Goal: Information Seeking & Learning: Learn about a topic

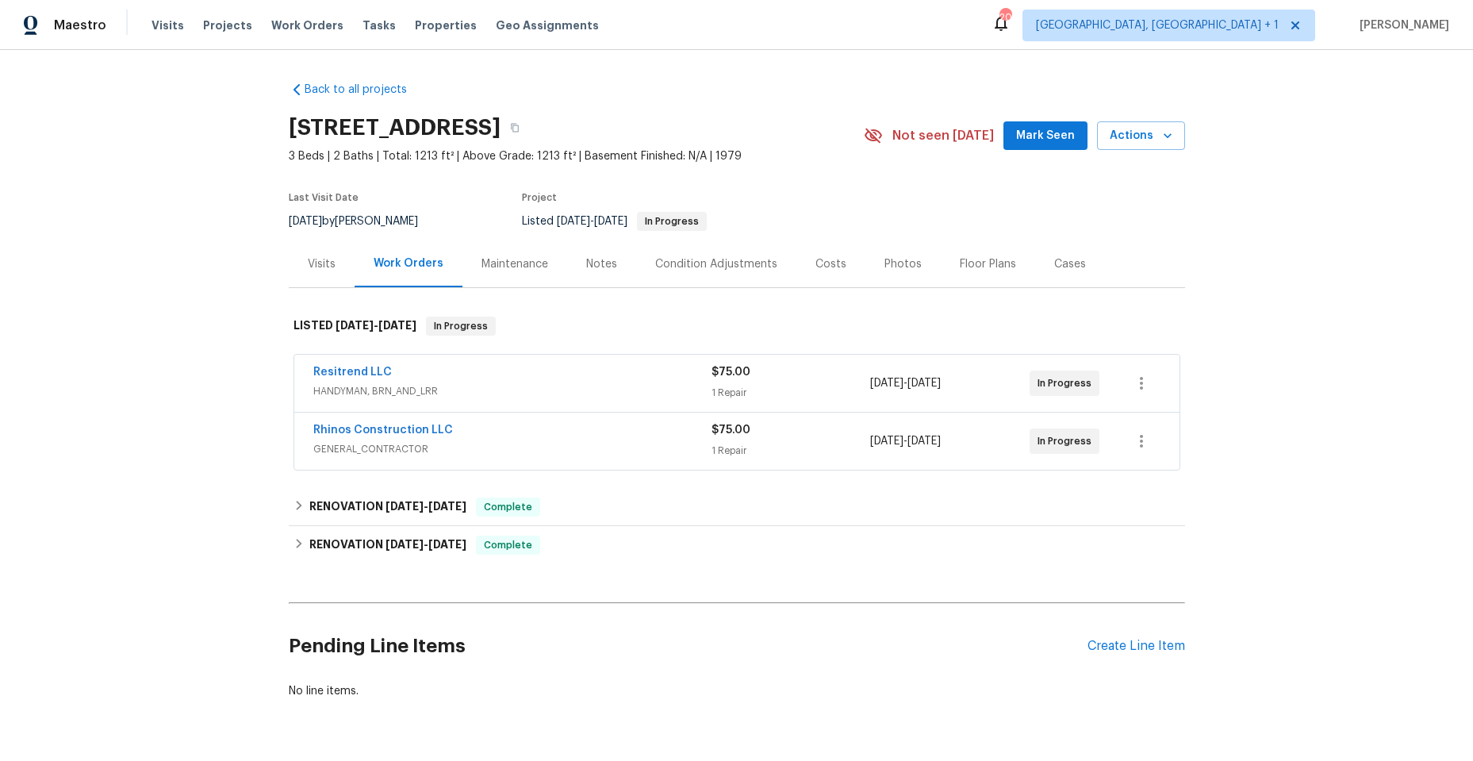
click at [589, 366] on div "Resitrend LLC" at bounding box center [512, 373] width 398 height 19
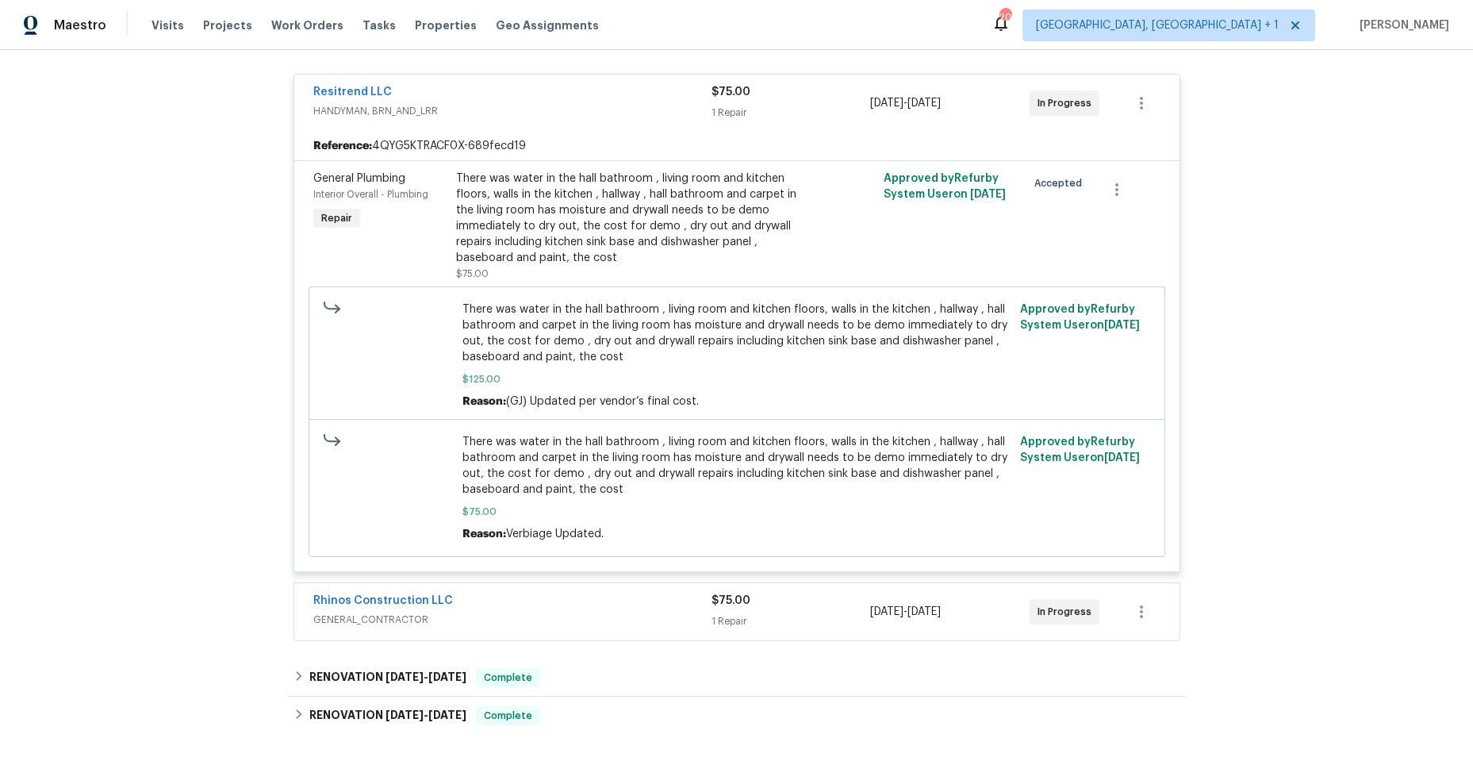
scroll to position [317, 0]
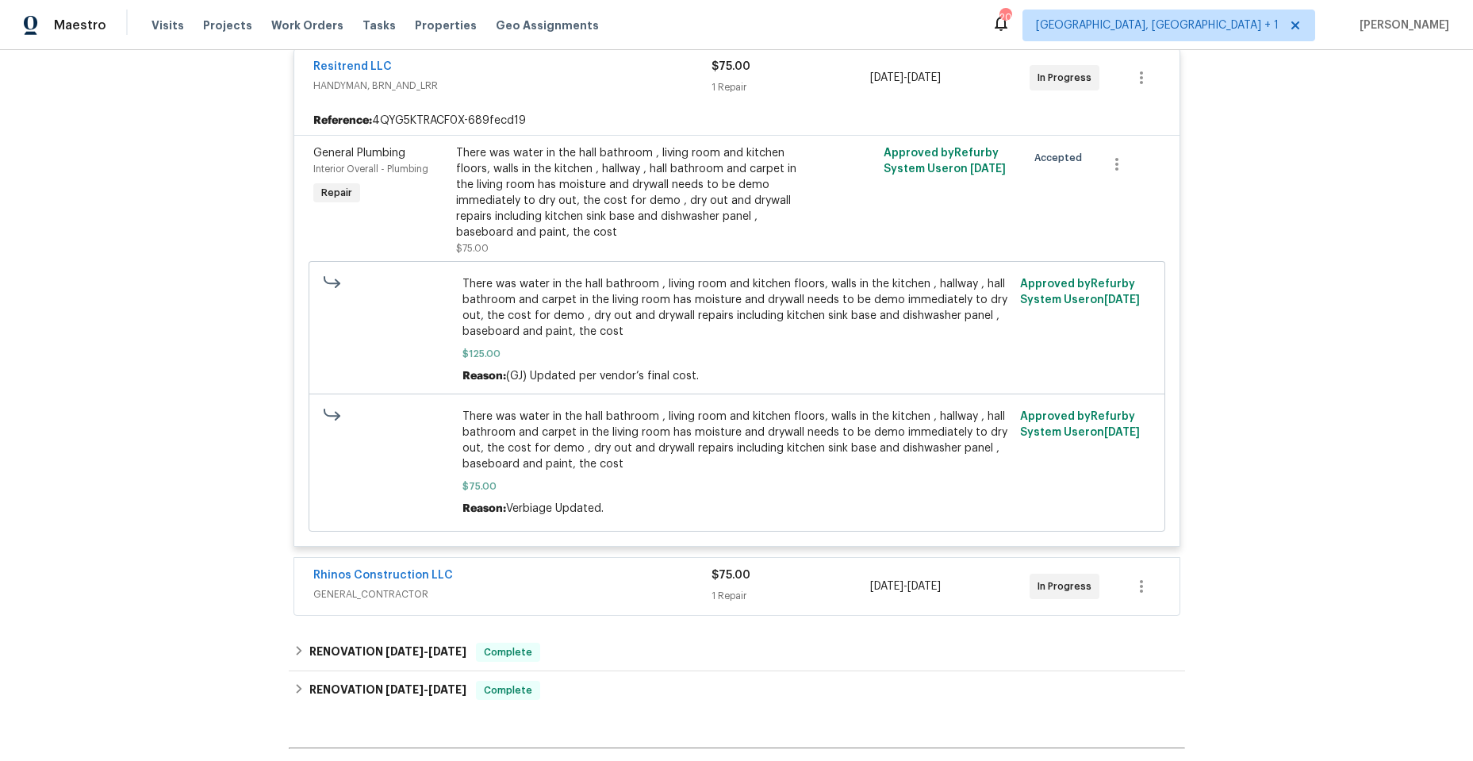
click at [555, 569] on div "Rhinos Construction LLC" at bounding box center [512, 576] width 398 height 19
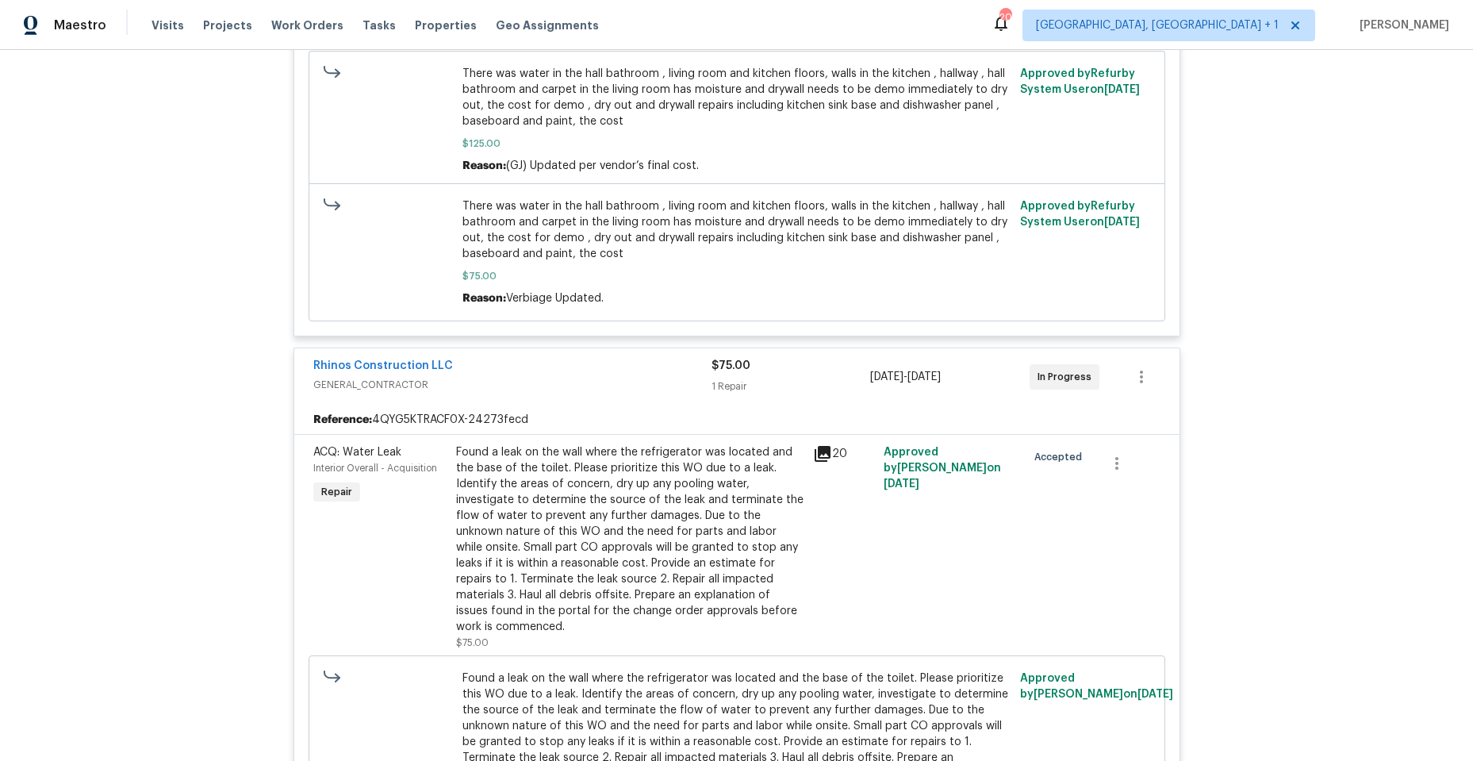
scroll to position [555, 0]
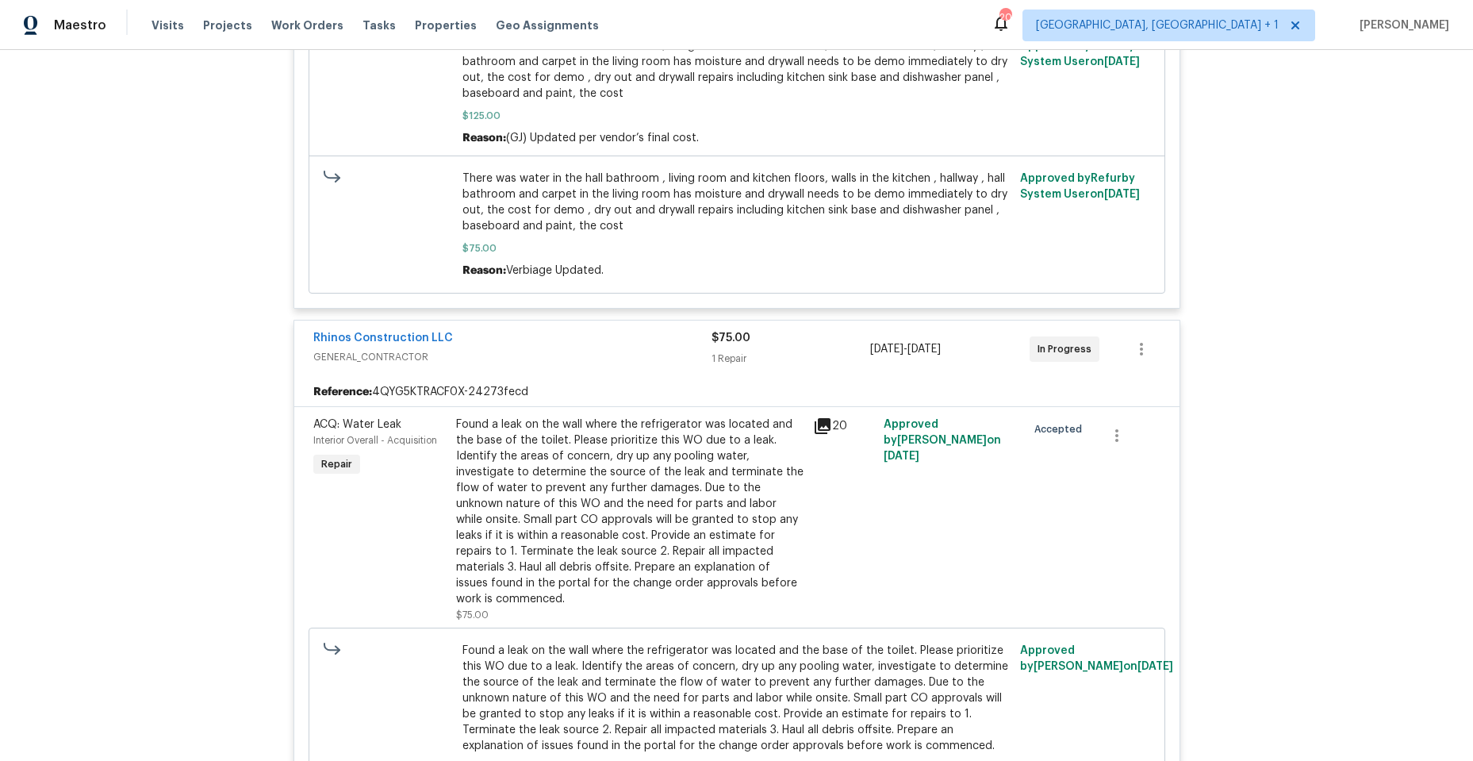
click at [821, 422] on icon at bounding box center [823, 426] width 16 height 16
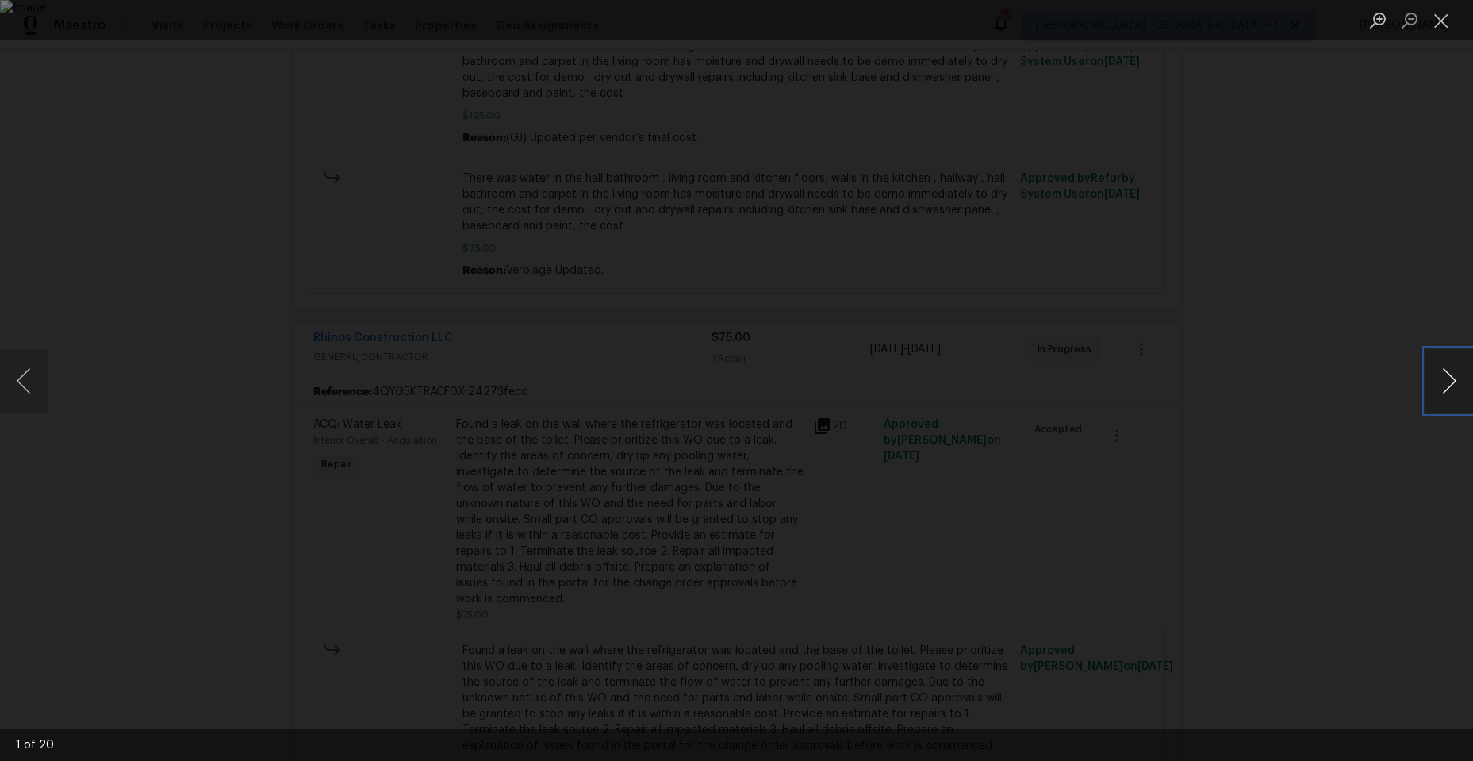
click at [1448, 374] on button "Next image" at bounding box center [1449, 380] width 48 height 63
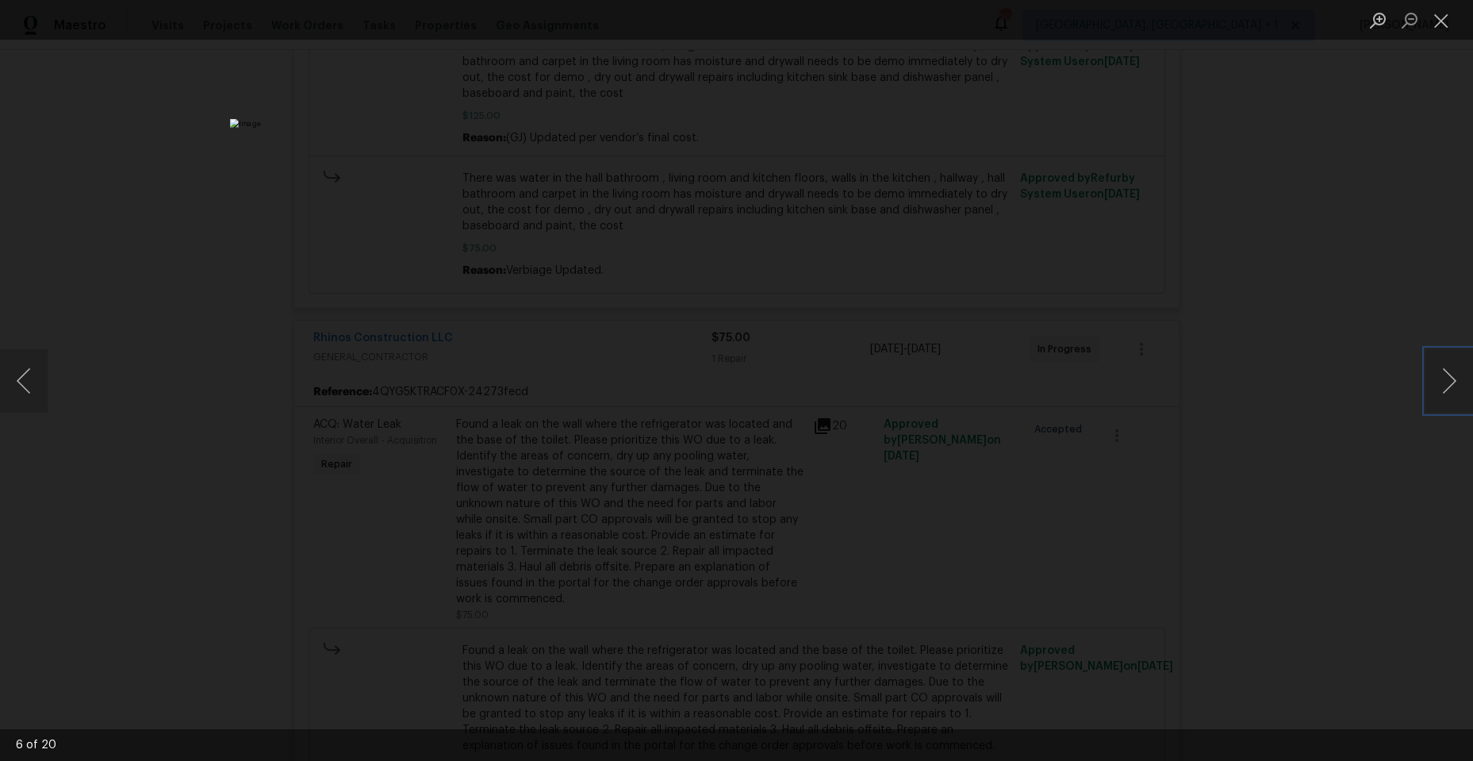
drag, startPoint x: 1448, startPoint y: 374, endPoint x: 999, endPoint y: 343, distance: 450.0
click at [999, 343] on div "6 of 20" at bounding box center [736, 380] width 1473 height 761
click at [834, 493] on img "Lightbox" at bounding box center [736, 380] width 1013 height 523
click at [604, 658] on img "Lightbox" at bounding box center [399, 688] width 2035 height 1051
click at [1444, 375] on button "Next image" at bounding box center [1449, 380] width 48 height 63
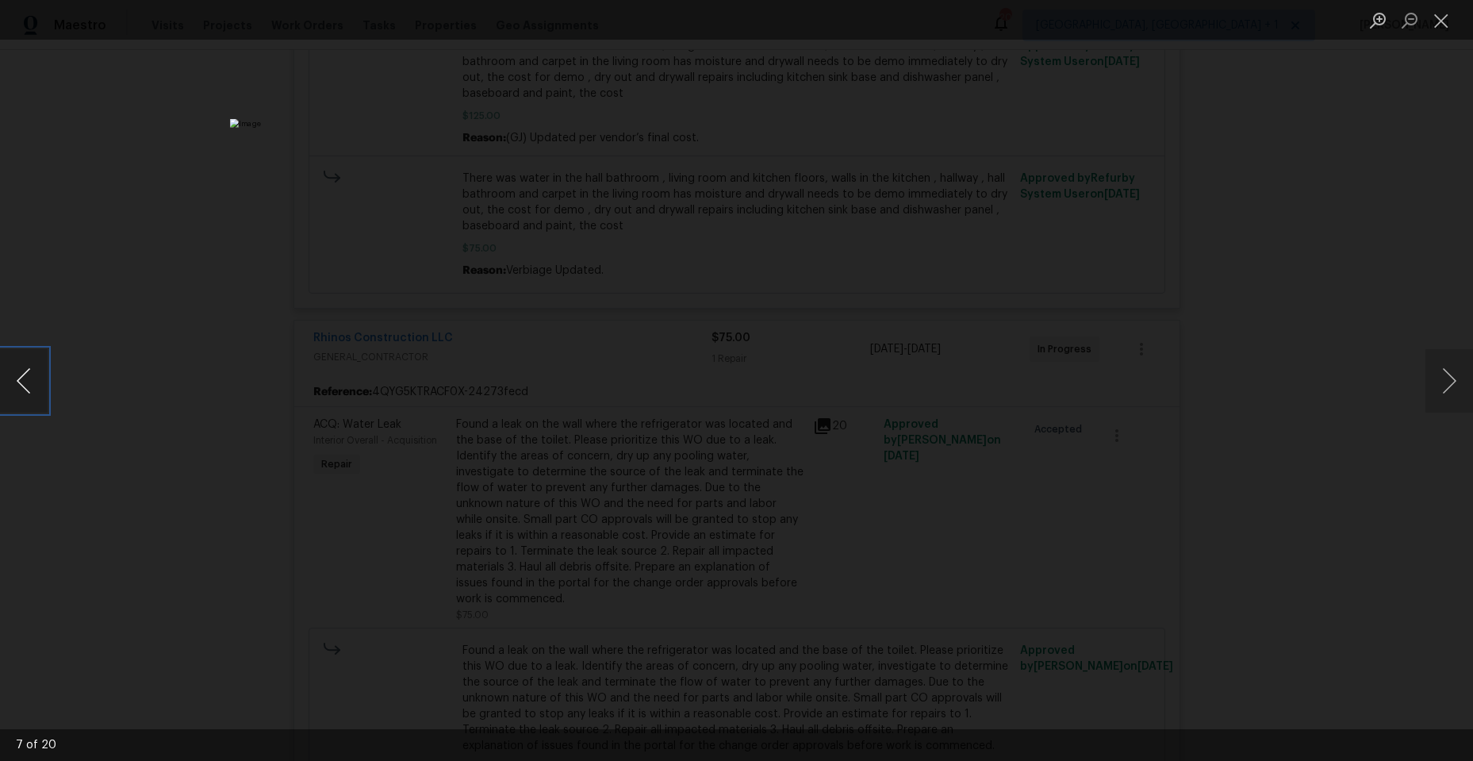
click at [35, 379] on button "Previous image" at bounding box center [24, 380] width 48 height 63
click at [1448, 381] on button "Next image" at bounding box center [1449, 380] width 48 height 63
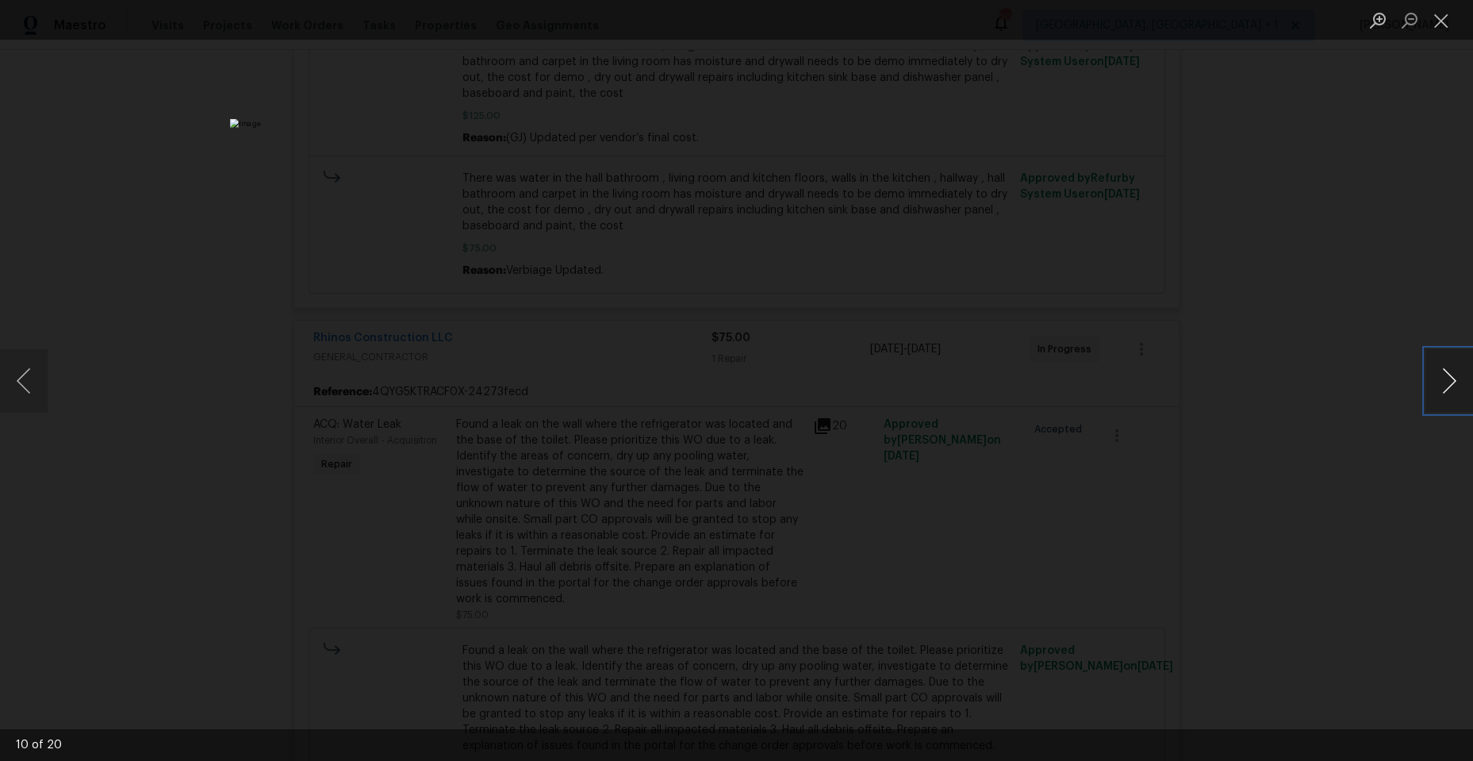
click at [1448, 381] on button "Next image" at bounding box center [1449, 380] width 48 height 63
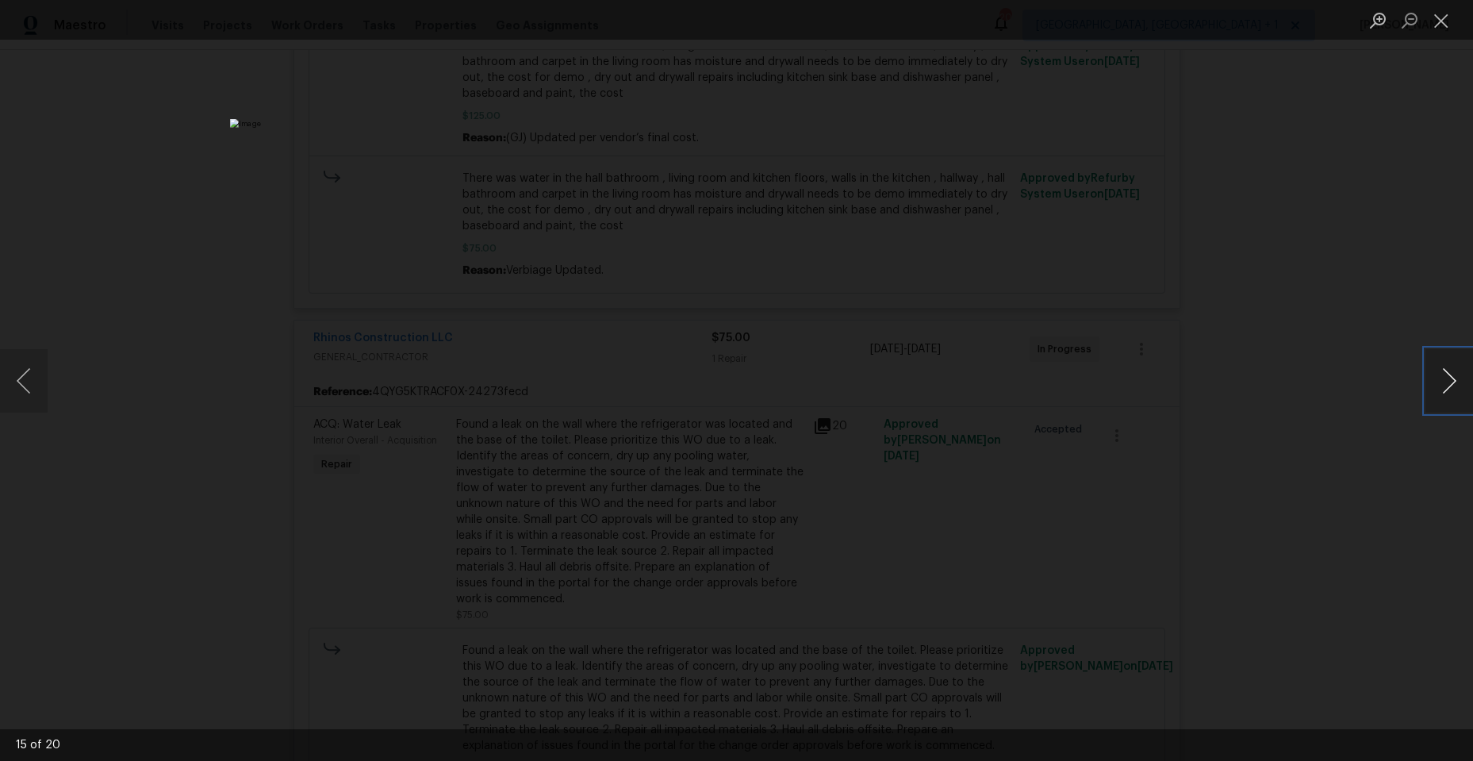
click at [1448, 381] on button "Next image" at bounding box center [1449, 380] width 48 height 63
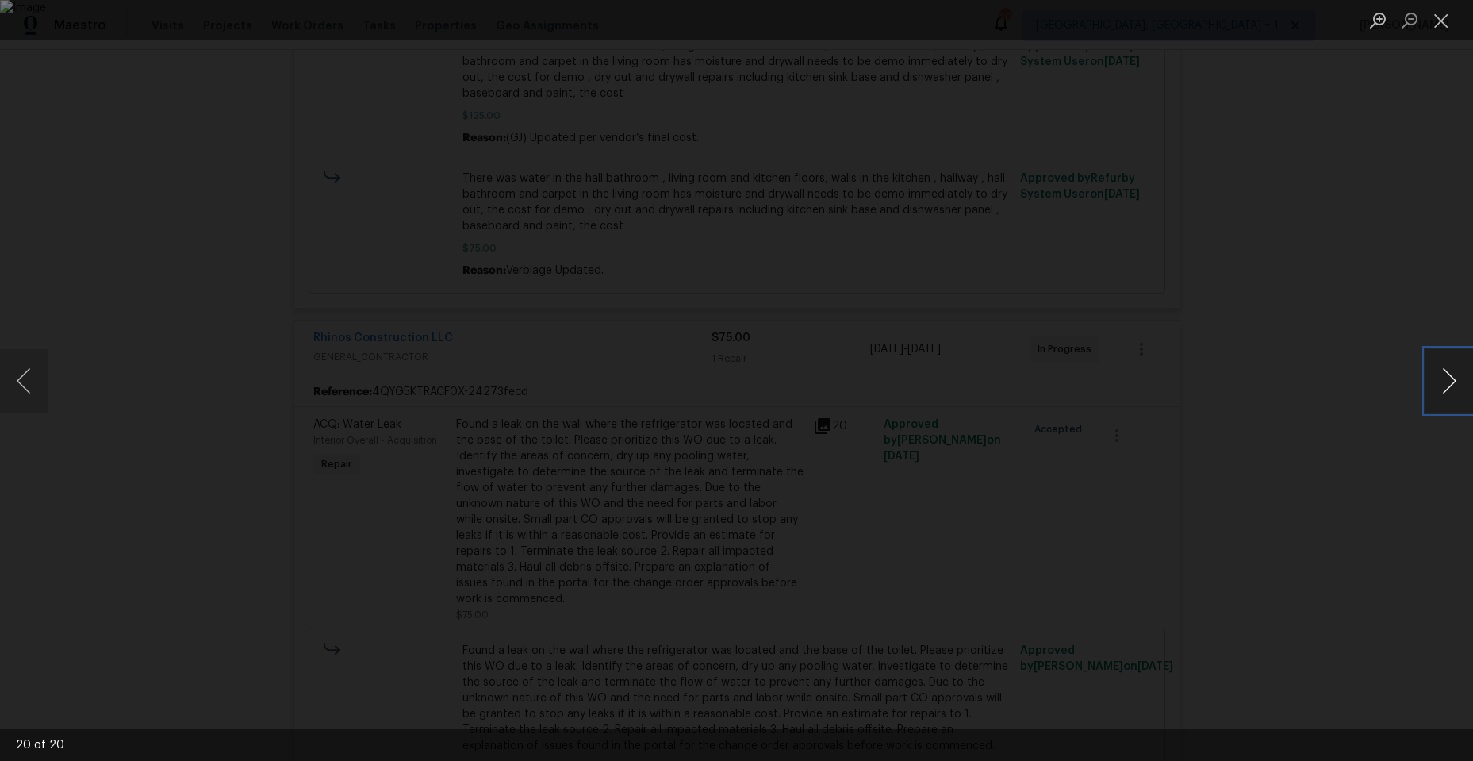
click at [1448, 381] on button "Next image" at bounding box center [1449, 380] width 48 height 63
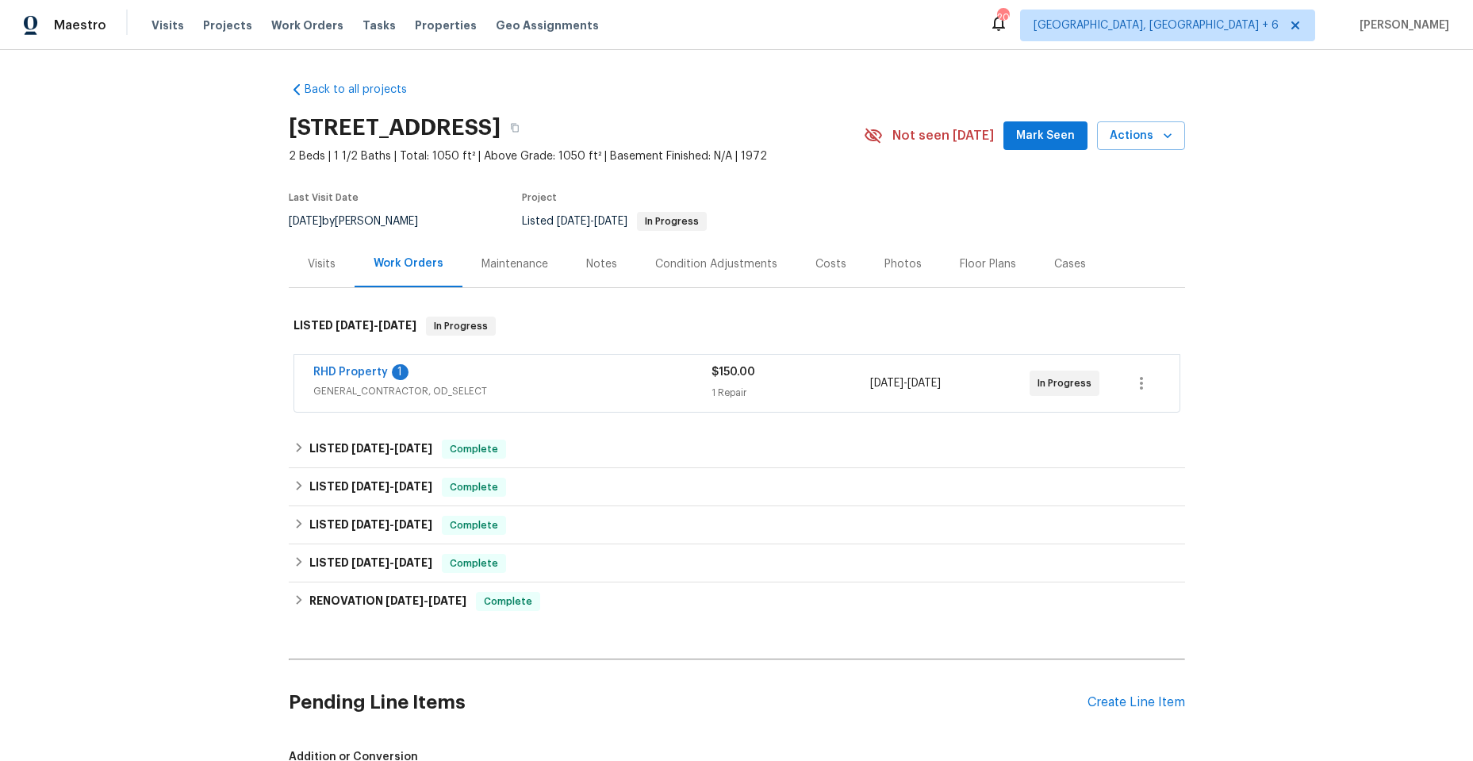
click at [546, 388] on span "GENERAL_CONTRACTOR, OD_SELECT" at bounding box center [512, 391] width 398 height 16
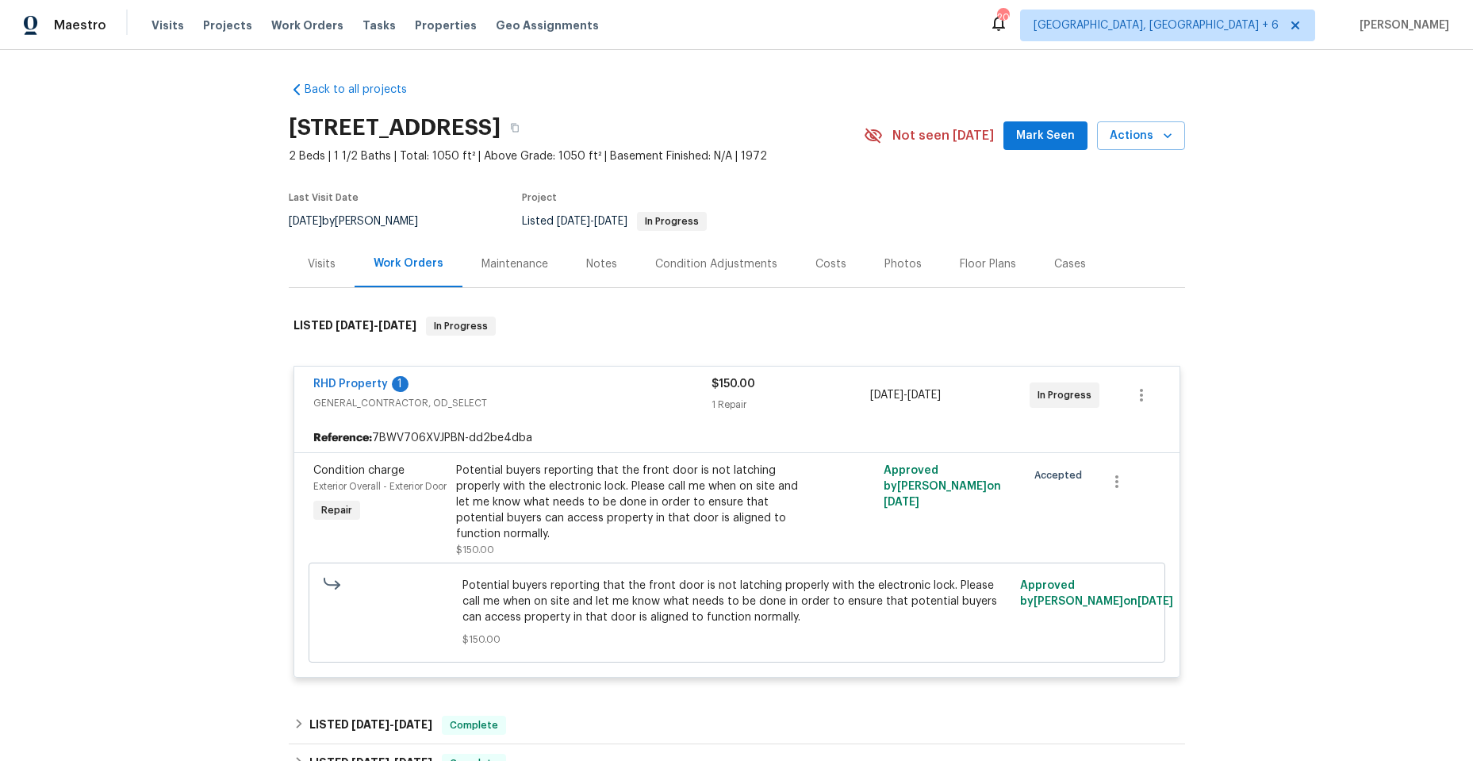
click at [556, 393] on div "RHD Property 1" at bounding box center [512, 385] width 398 height 19
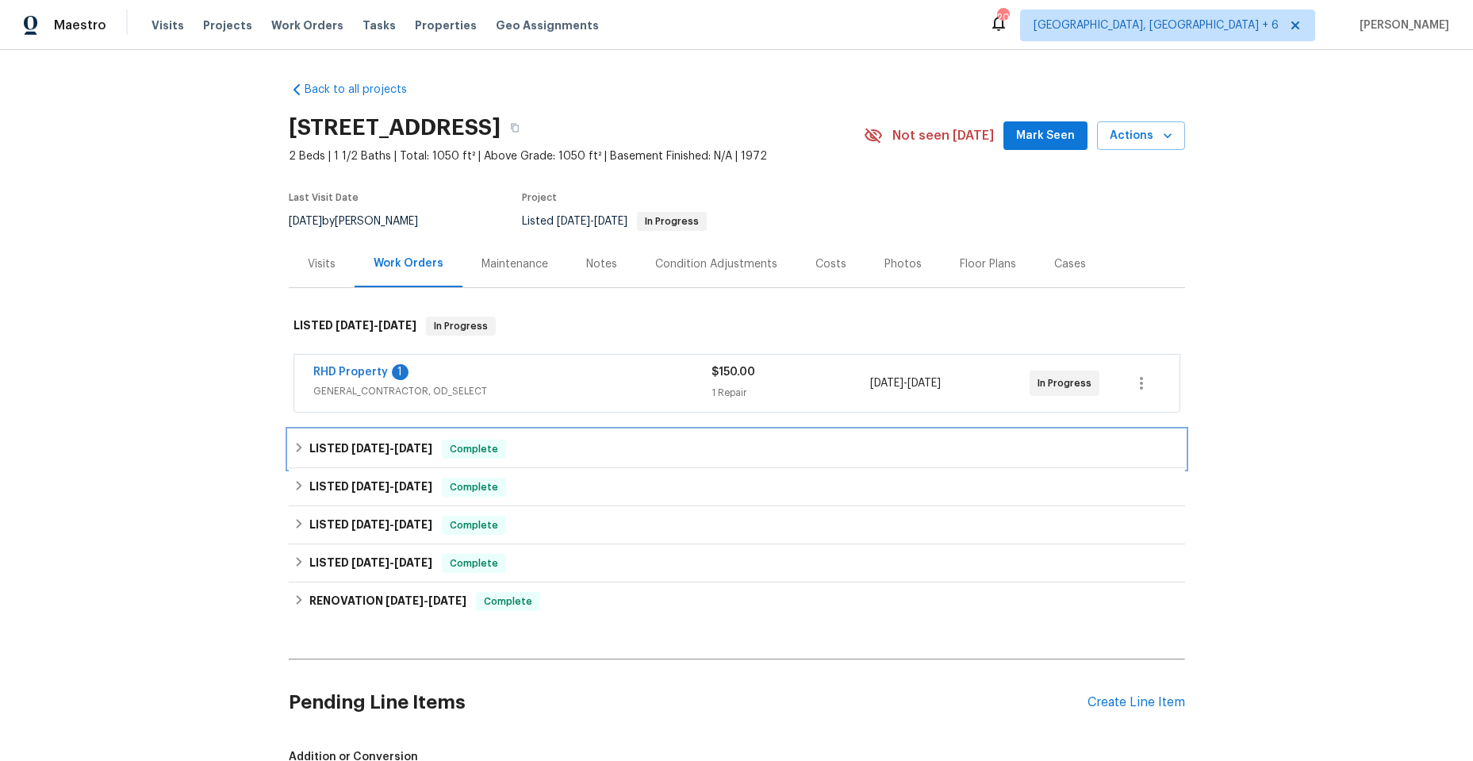
click at [293, 448] on icon at bounding box center [298, 447] width 11 height 11
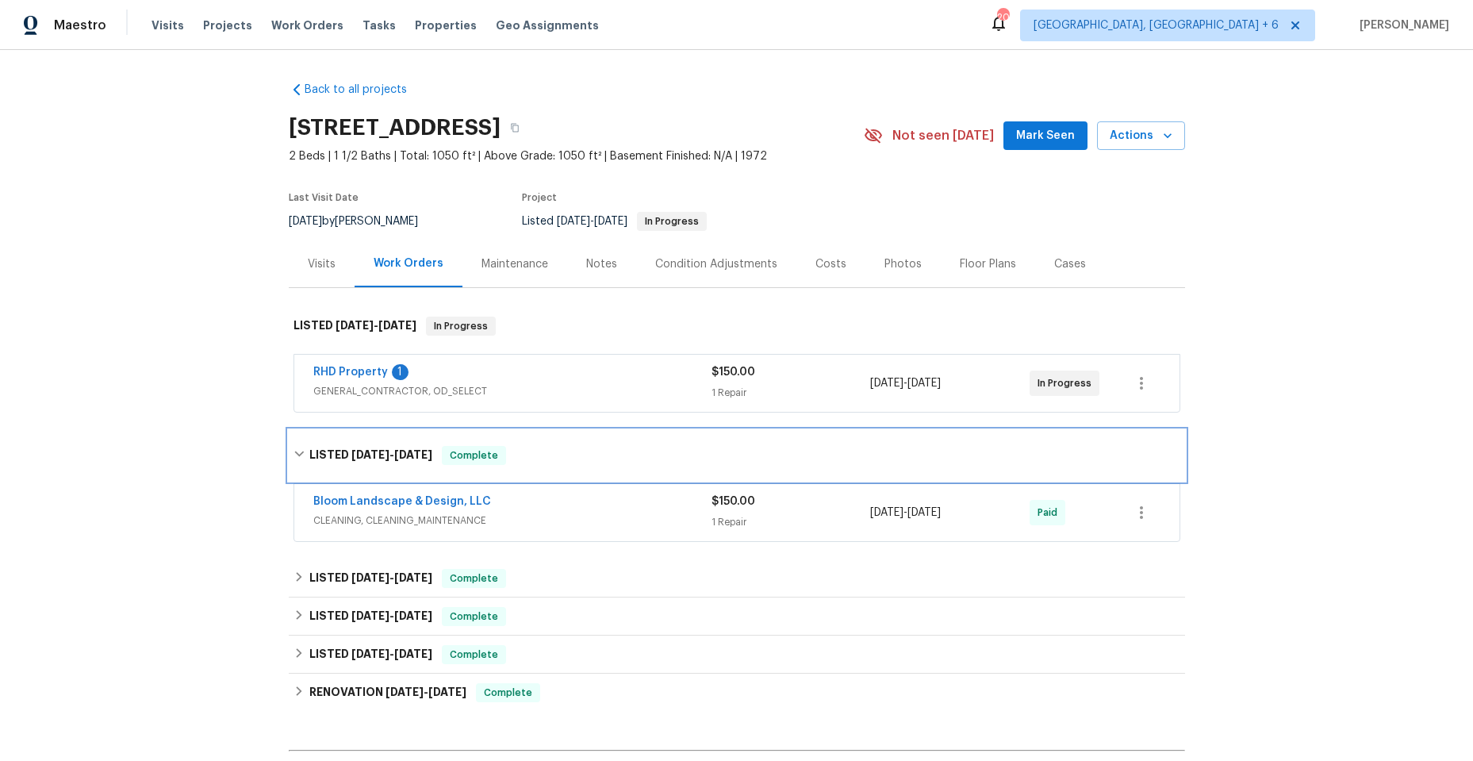
click at [293, 448] on icon at bounding box center [298, 453] width 11 height 11
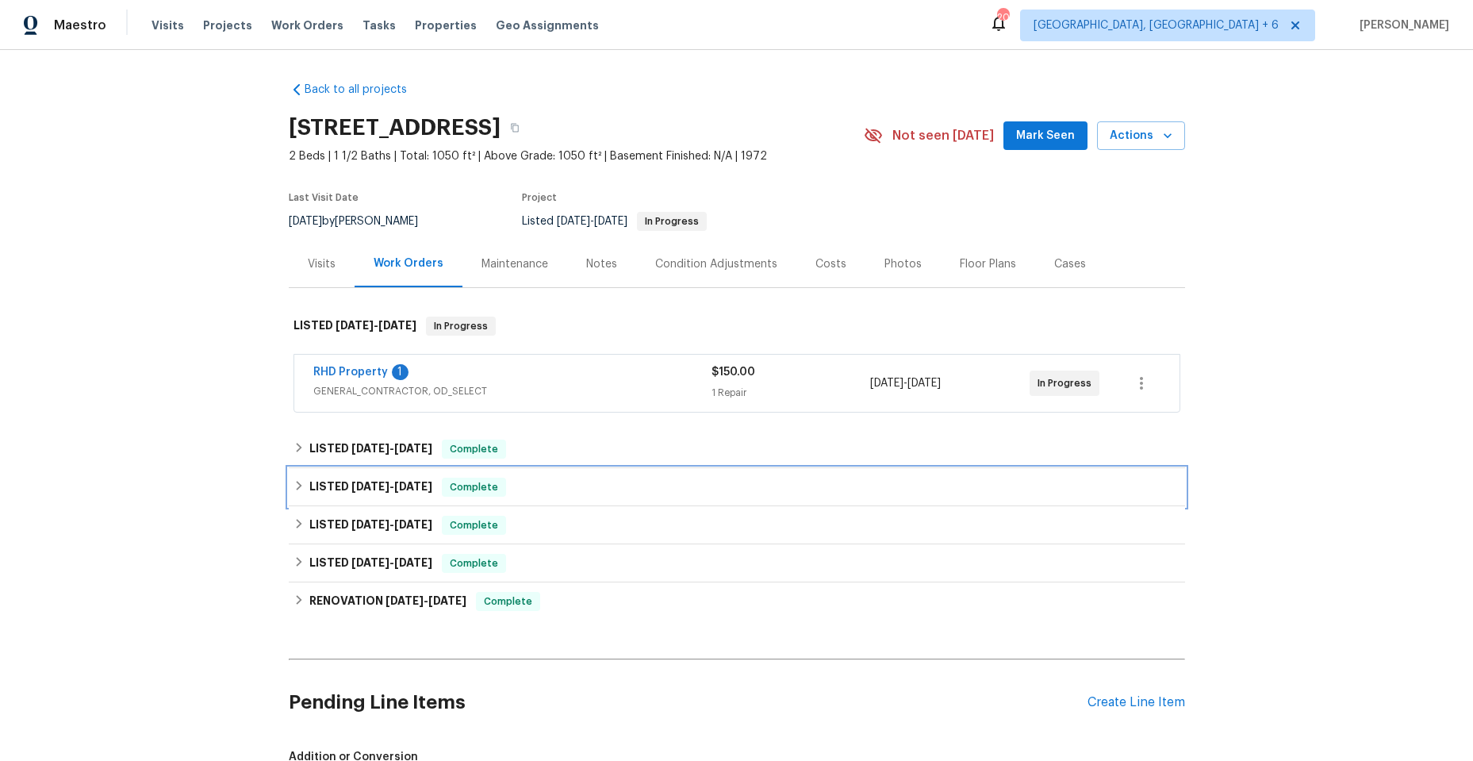
click at [293, 485] on icon at bounding box center [298, 485] width 11 height 11
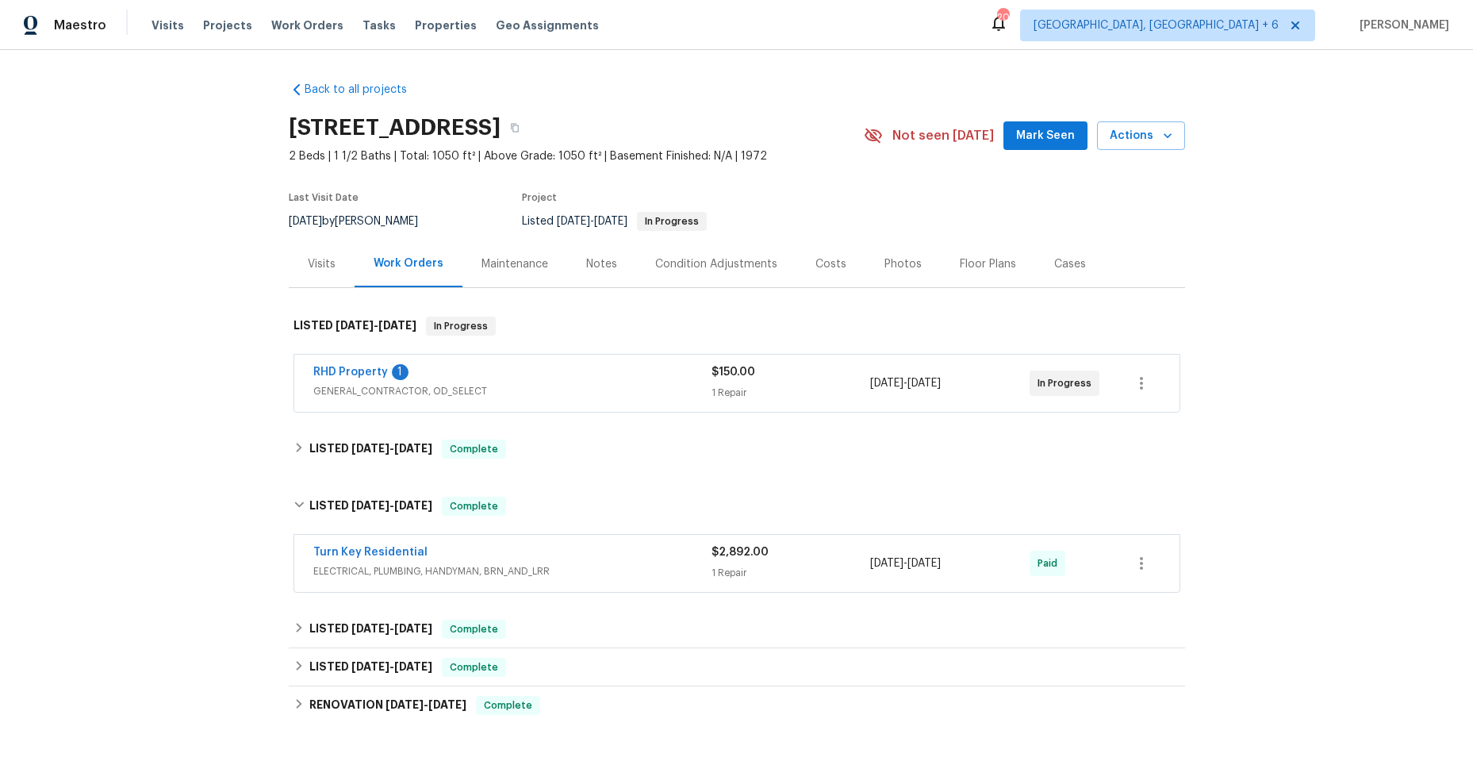
click at [674, 558] on div "Turn Key Residential" at bounding box center [512, 553] width 398 height 19
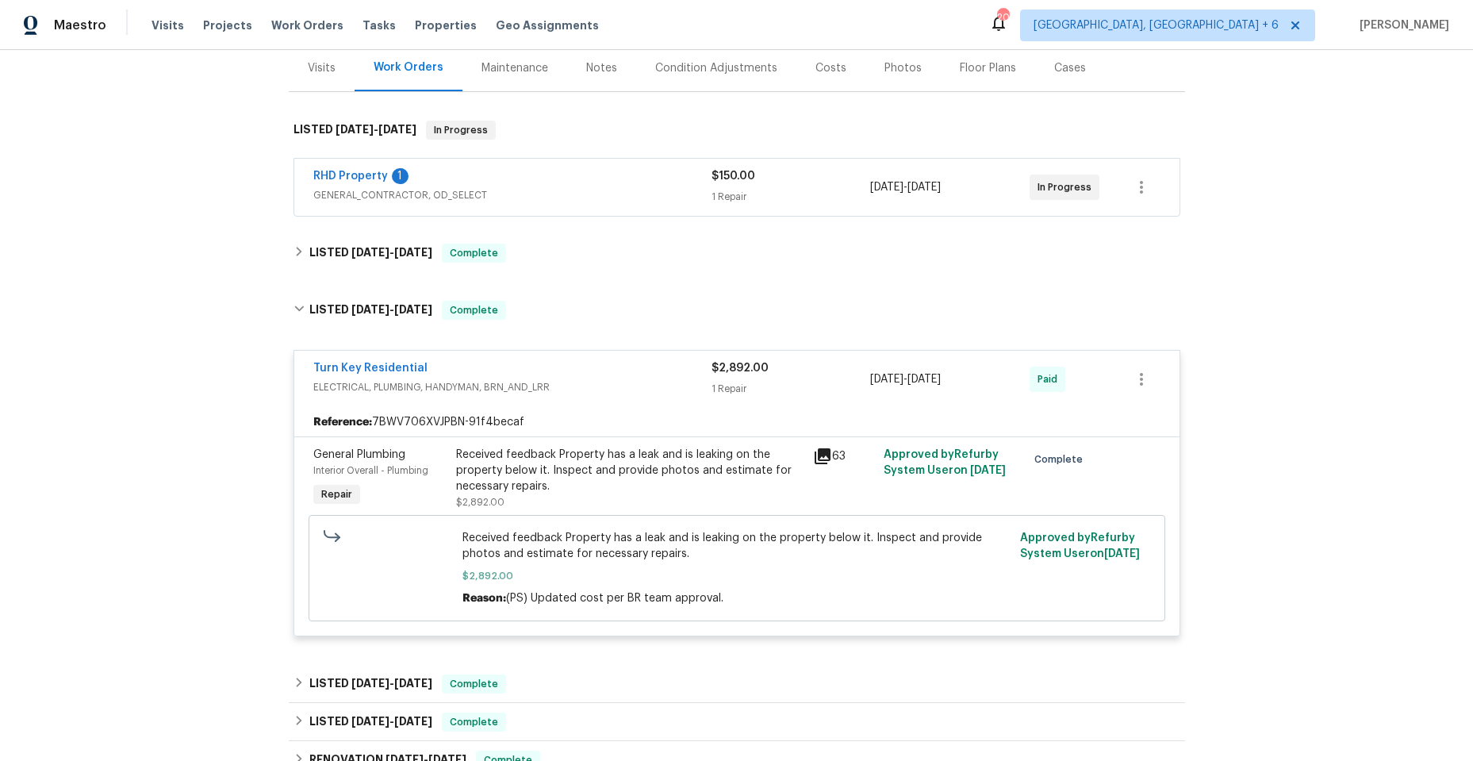
scroll to position [238, 0]
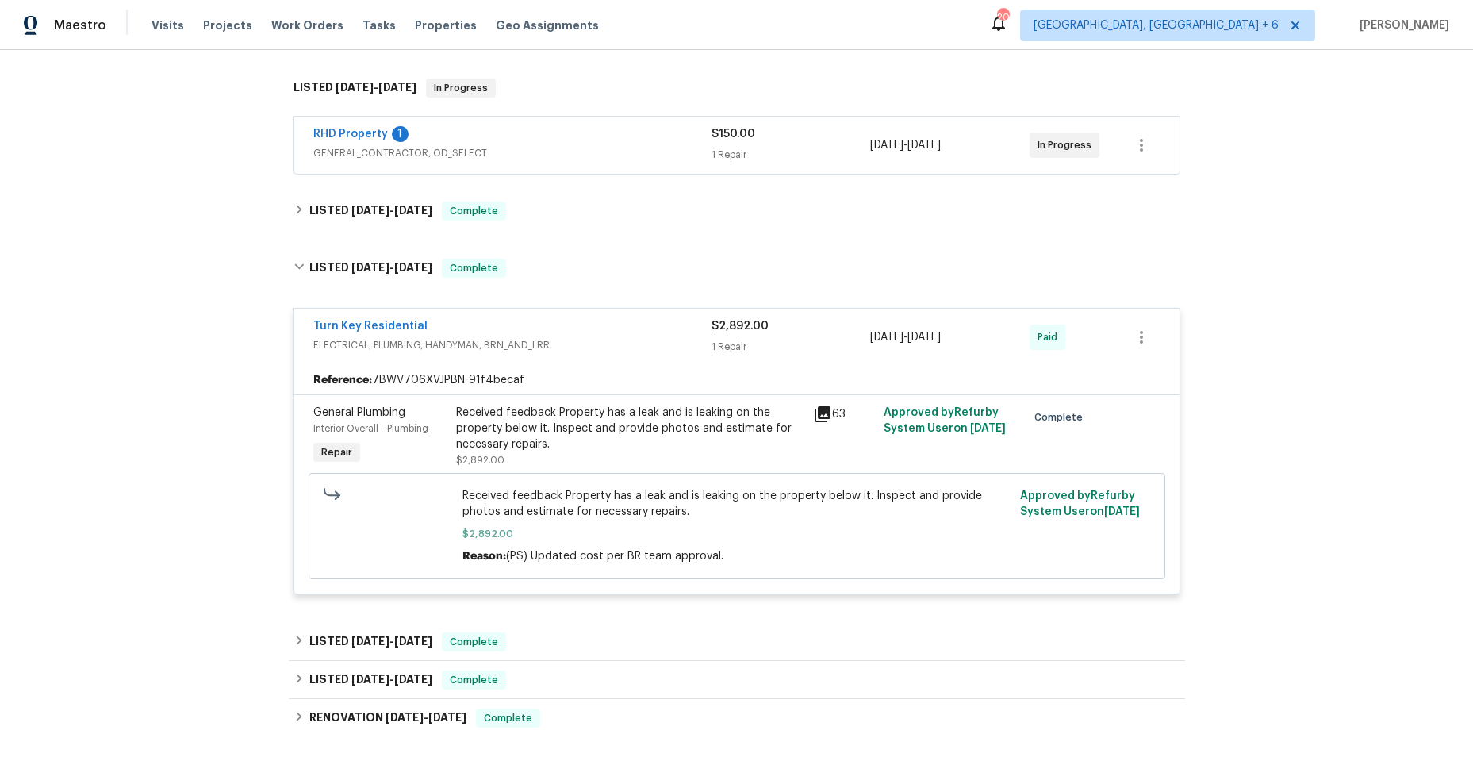
click at [821, 414] on icon at bounding box center [823, 414] width 16 height 16
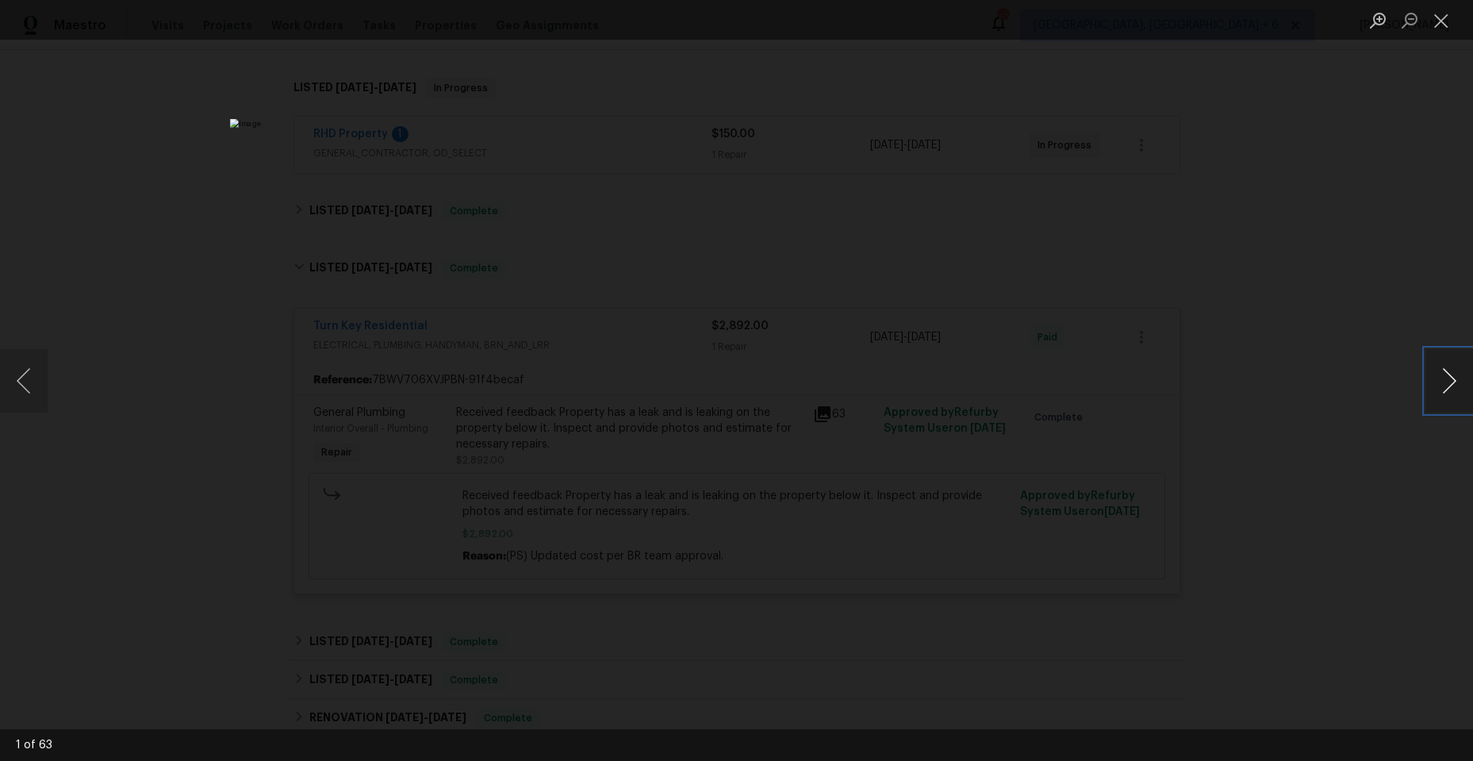
click at [1446, 382] on button "Next image" at bounding box center [1449, 380] width 48 height 63
click at [1451, 23] on button "Close lightbox" at bounding box center [1441, 20] width 32 height 28
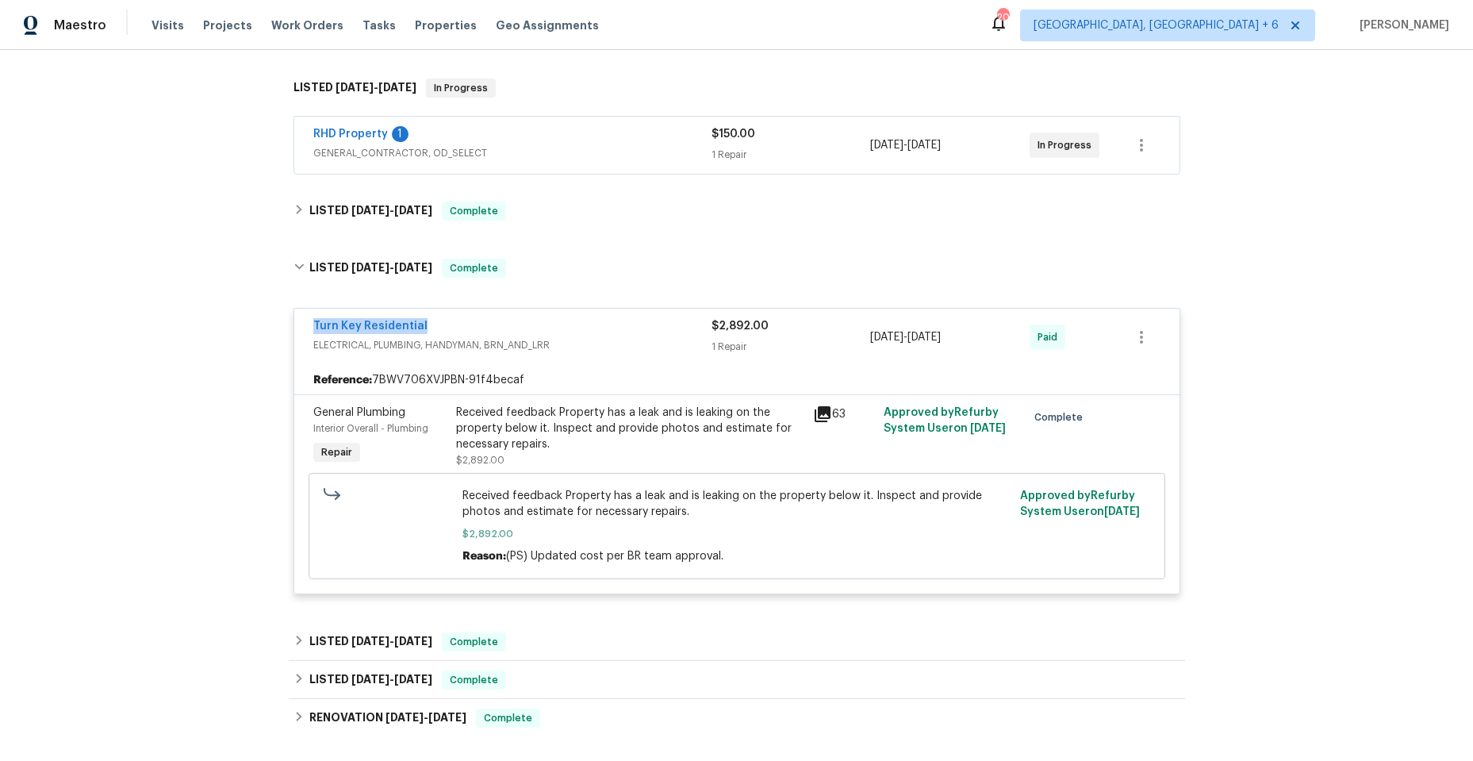
drag, startPoint x: 301, startPoint y: 325, endPoint x: 421, endPoint y: 320, distance: 119.9
click at [421, 320] on div "Turn Key Residential ELECTRICAL, PLUMBING, HANDYMAN, BRN_AND_LRR $2,892.00 1 Re…" at bounding box center [736, 337] width 885 height 57
copy link "Turn Key Residential"
click at [293, 635] on icon at bounding box center [298, 640] width 11 height 11
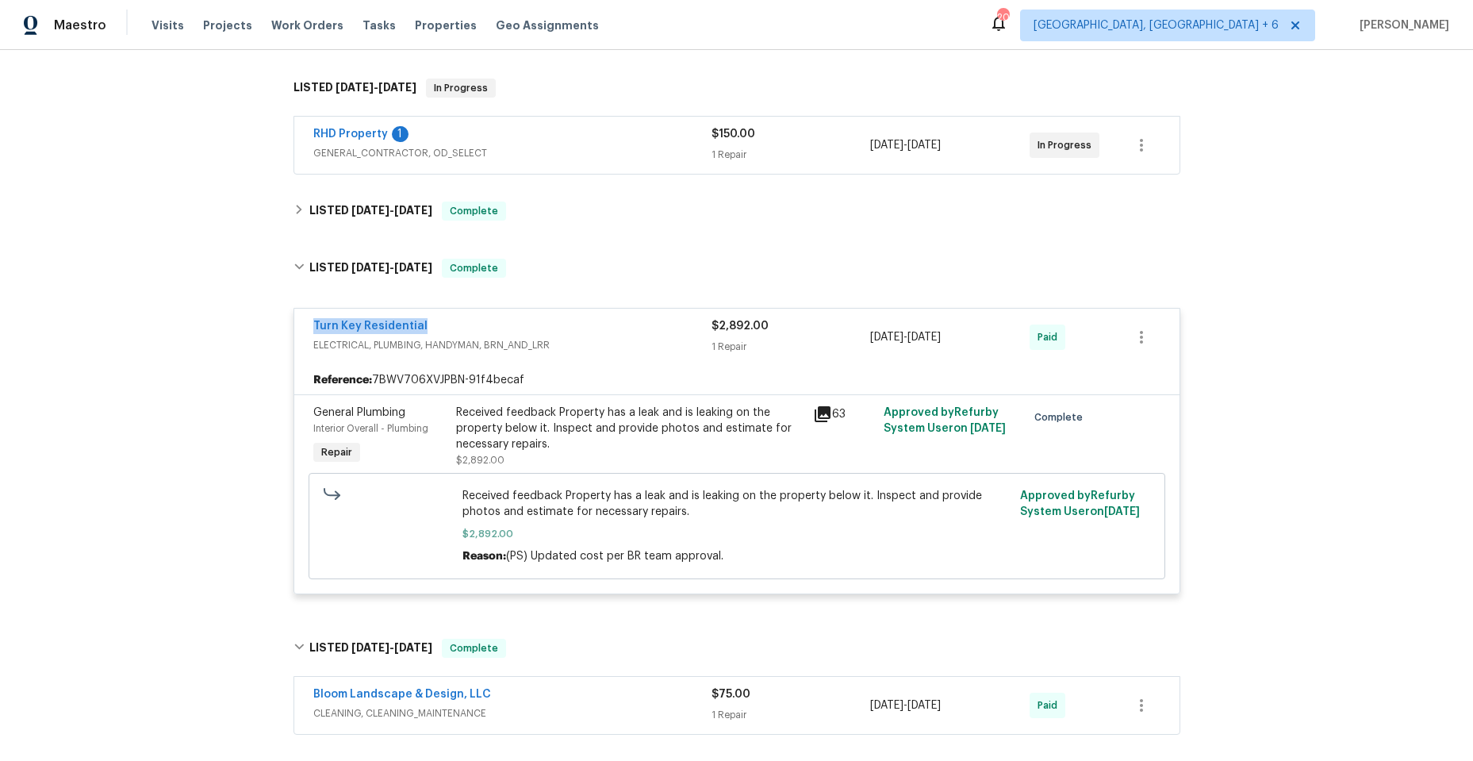
click at [820, 408] on icon at bounding box center [823, 414] width 16 height 16
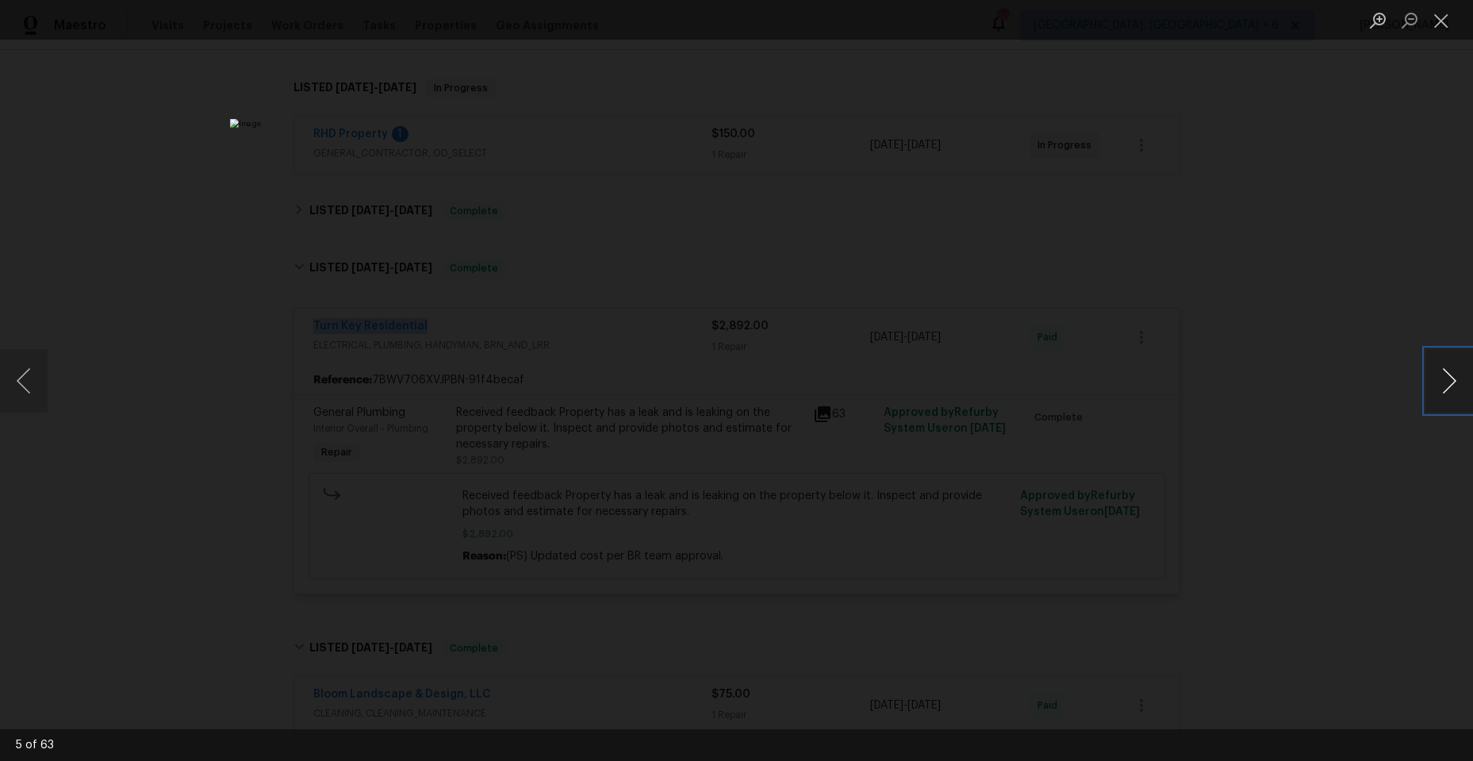
click at [1445, 374] on button "Next image" at bounding box center [1449, 380] width 48 height 63
click at [1441, 17] on button "Close lightbox" at bounding box center [1441, 20] width 32 height 28
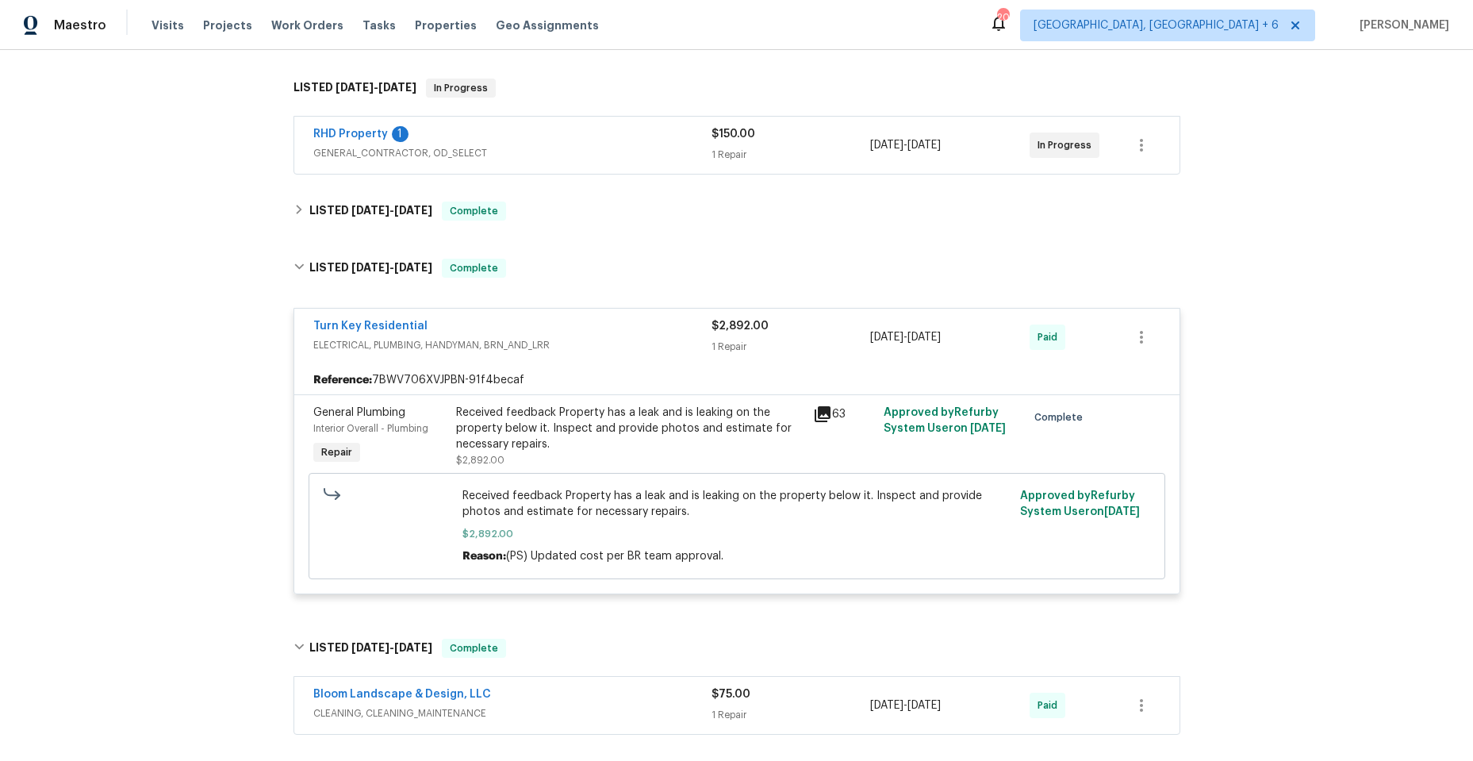
click at [610, 339] on span "ELECTRICAL, PLUMBING, HANDYMAN, BRN_AND_LRR" at bounding box center [512, 345] width 398 height 16
